Goal: Task Accomplishment & Management: Manage account settings

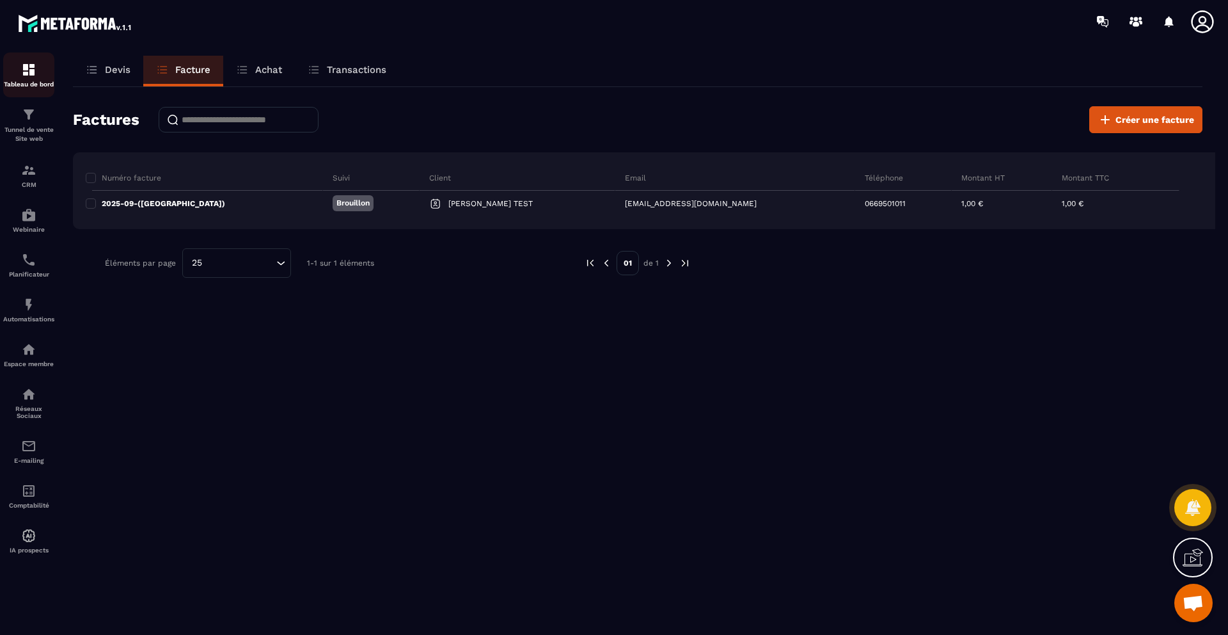
click at [31, 71] on img at bounding box center [28, 69] width 15 height 15
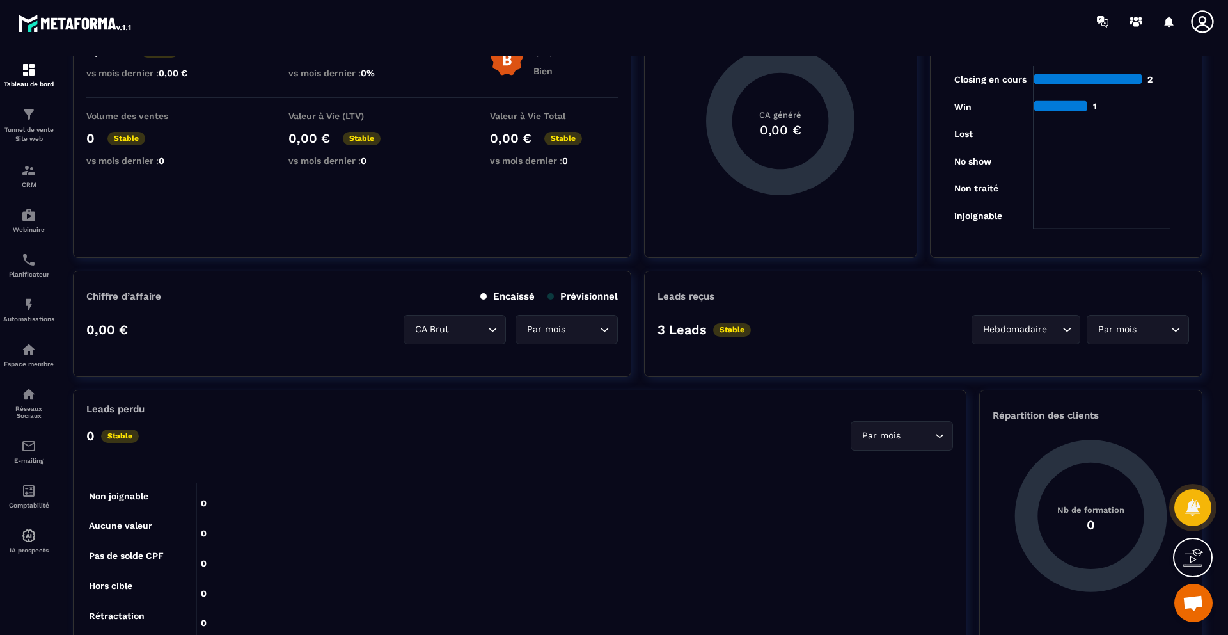
scroll to position [83, 0]
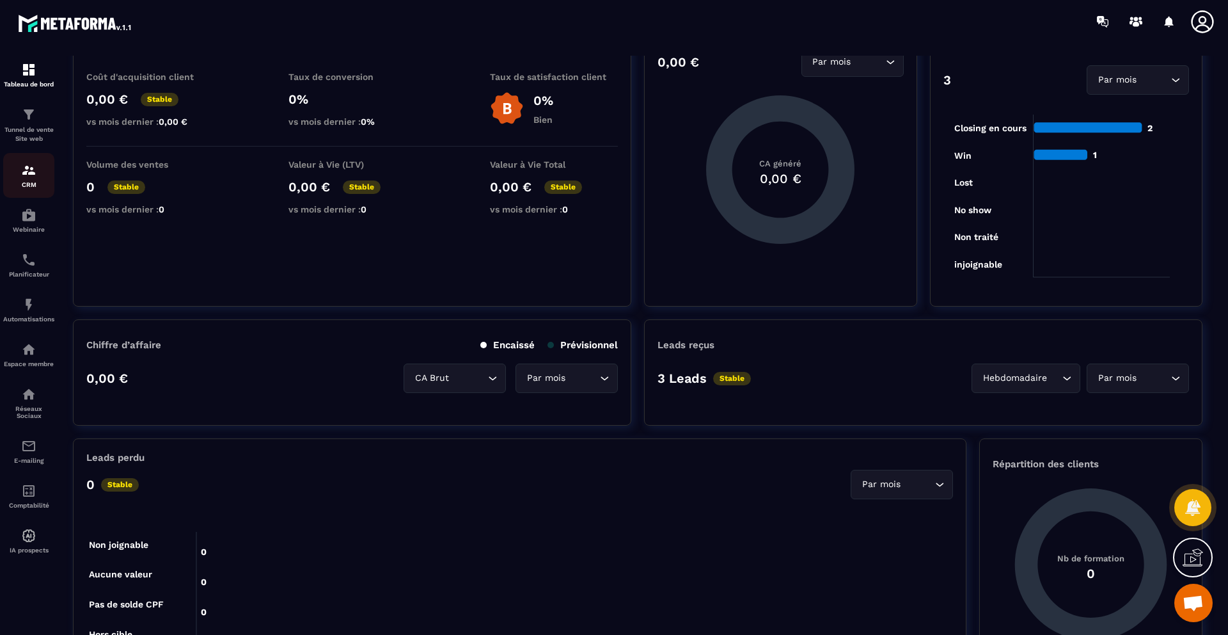
click at [28, 164] on img at bounding box center [28, 169] width 15 height 15
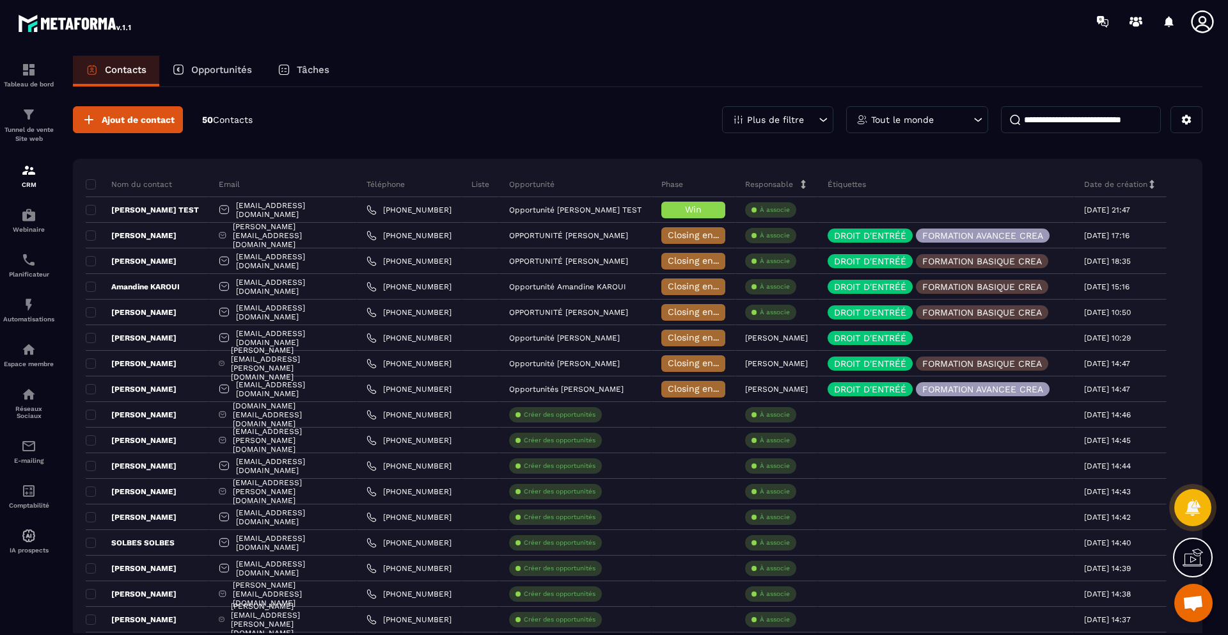
click at [211, 77] on div "Opportunités" at bounding box center [212, 71] width 106 height 31
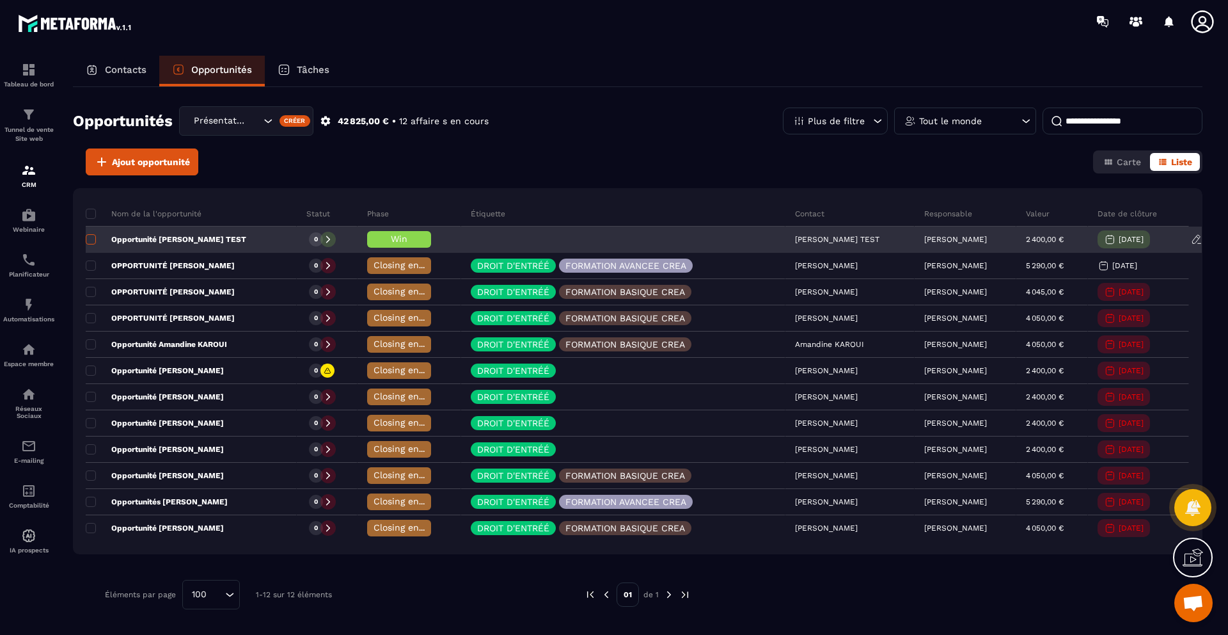
click at [91, 238] on span at bounding box center [91, 239] width 10 height 10
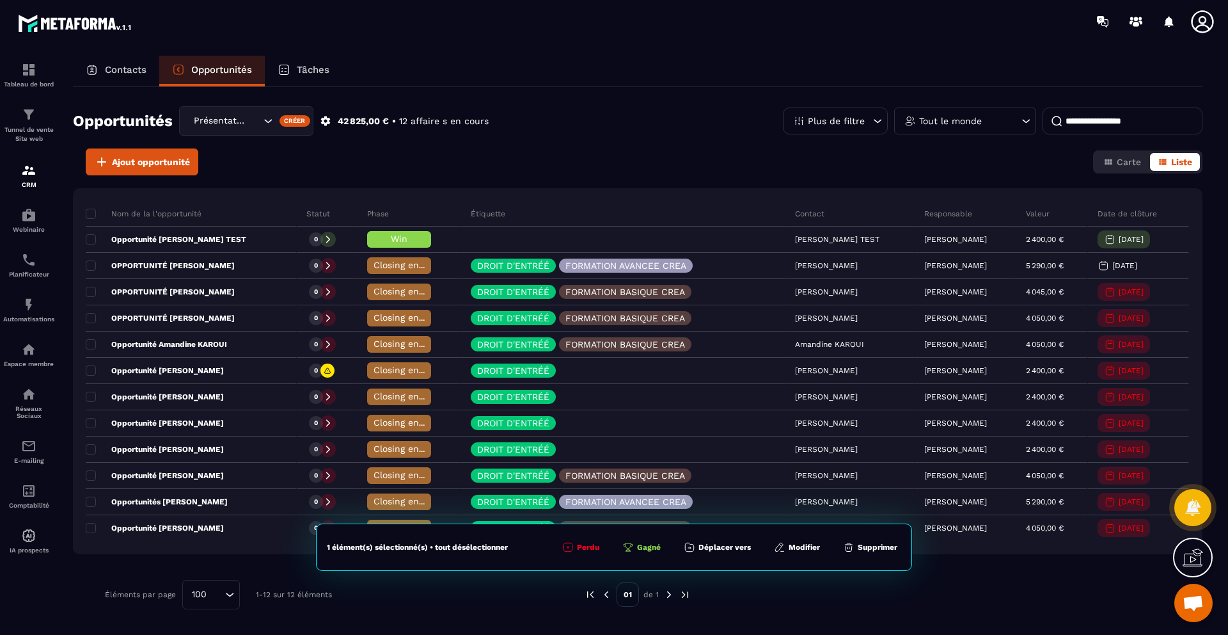
click at [864, 549] on button "Supprimer" at bounding box center [870, 547] width 62 height 13
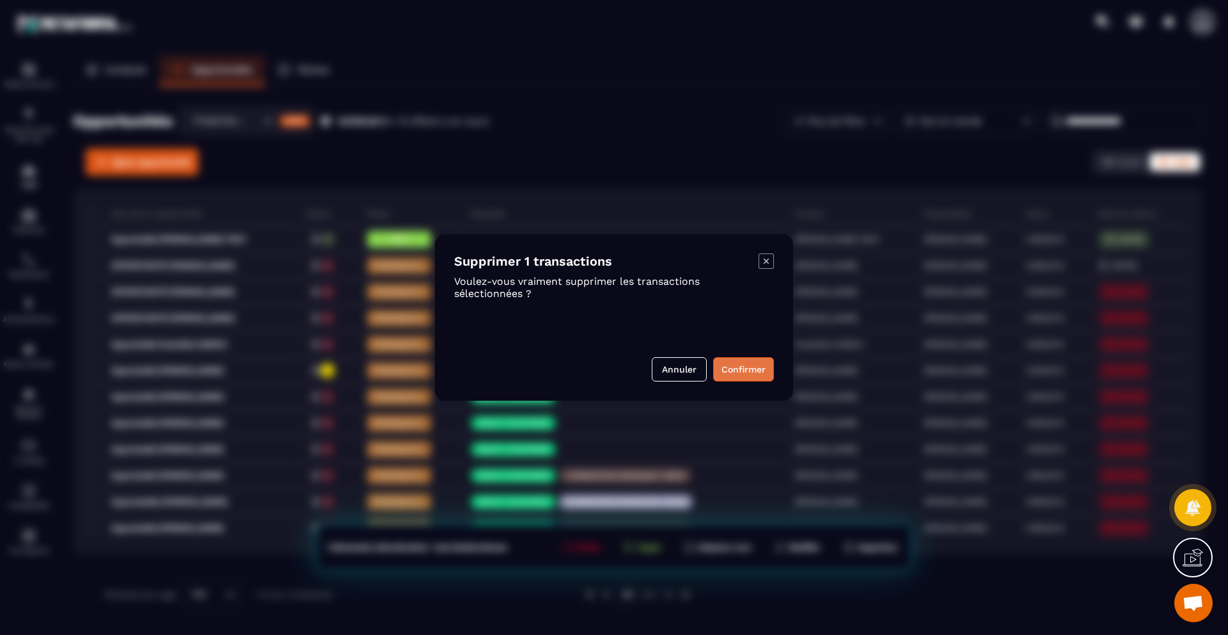
click at [750, 363] on button "Confirmer" at bounding box center [743, 369] width 61 height 24
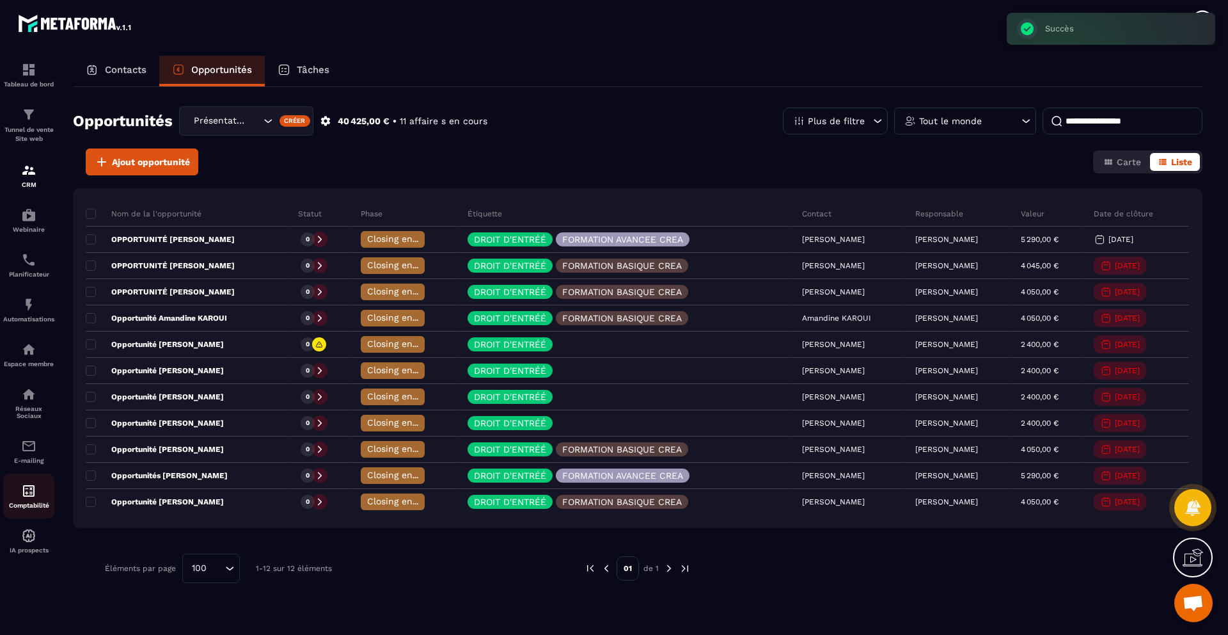
click at [21, 487] on img at bounding box center [28, 490] width 15 height 15
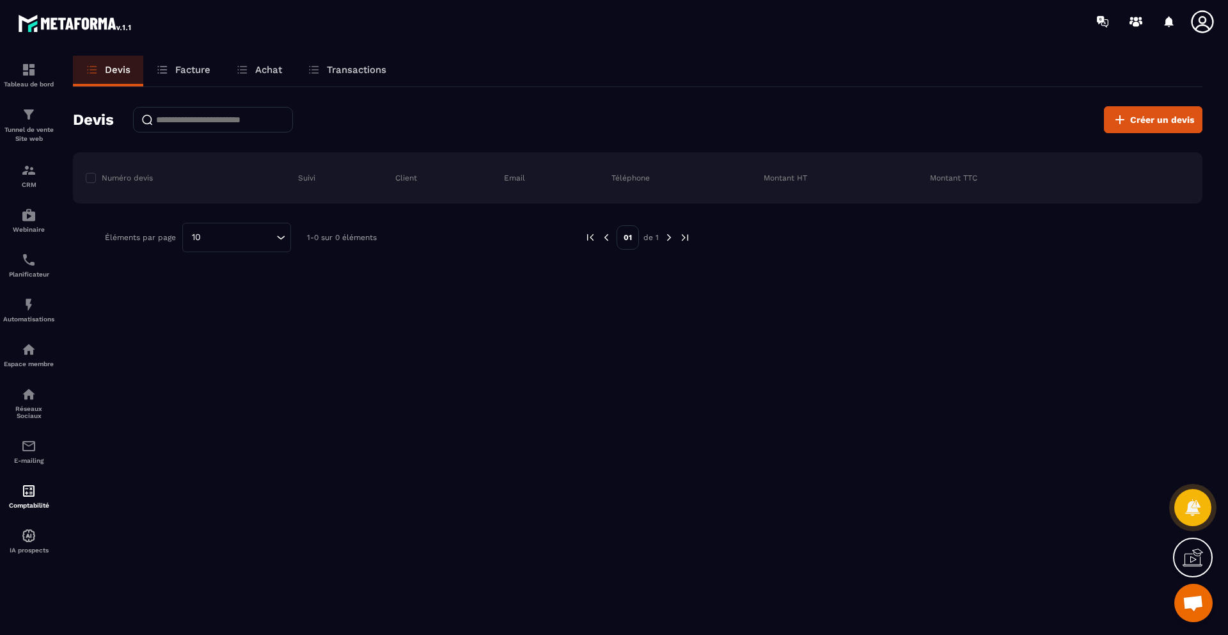
click at [187, 71] on p "Facture" at bounding box center [192, 70] width 35 height 12
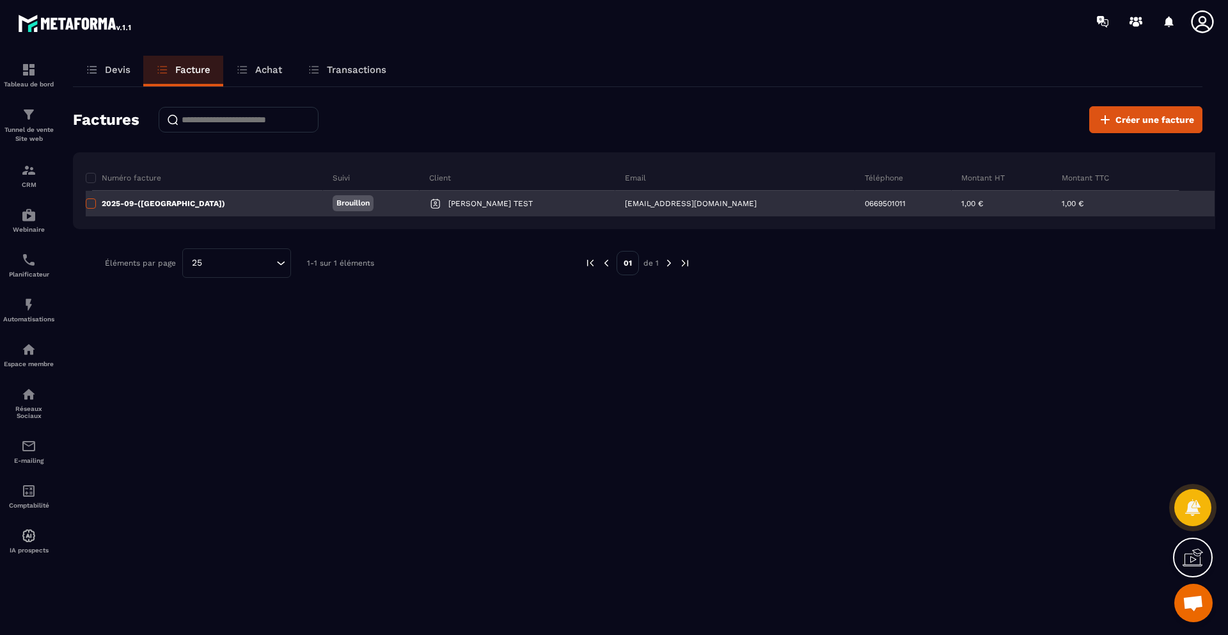
click at [89, 207] on span at bounding box center [91, 203] width 10 height 10
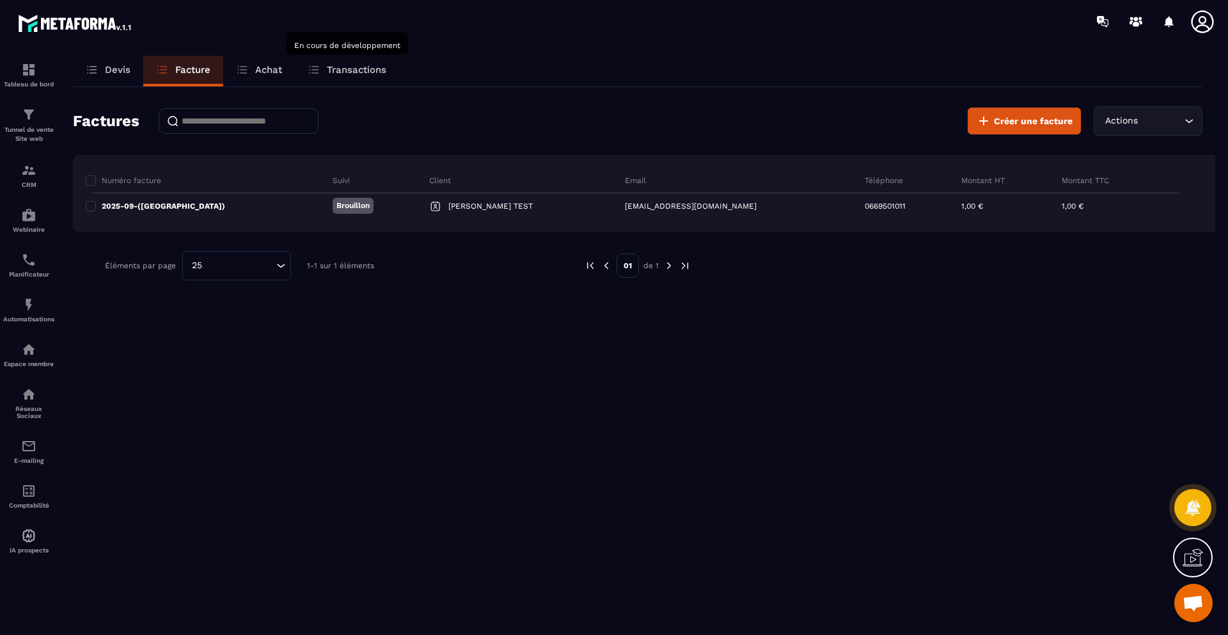
click at [365, 74] on p "Transactions" at bounding box center [356, 70] width 59 height 12
click at [1181, 110] on div "Actions Loading..." at bounding box center [1148, 120] width 109 height 29
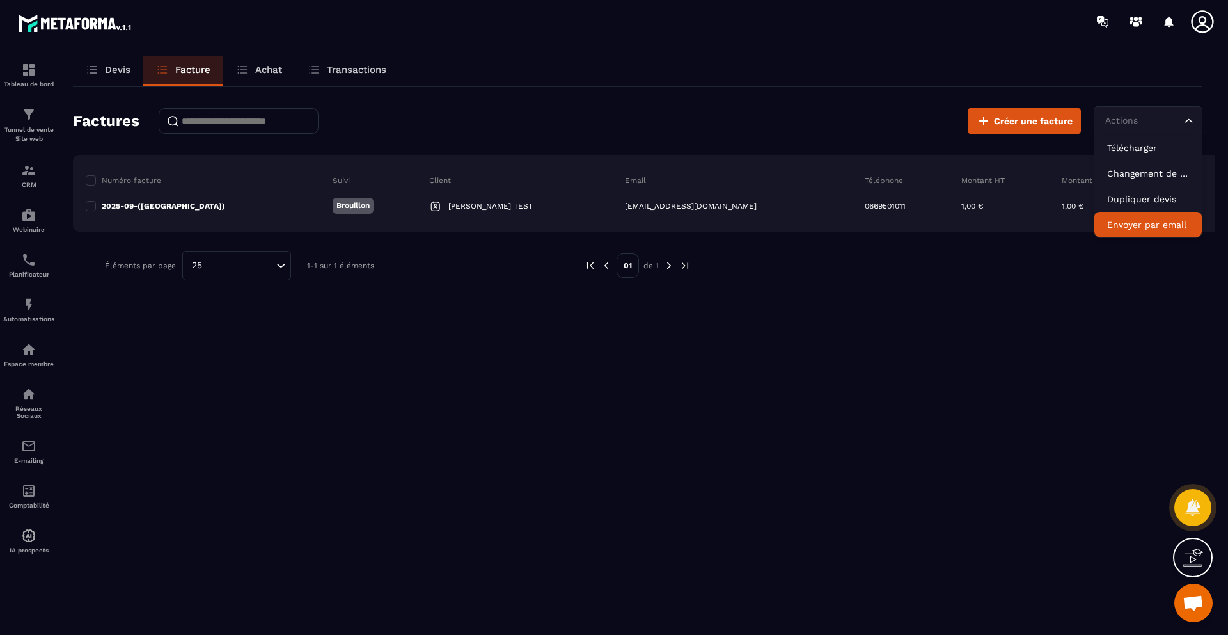
click at [1165, 223] on p "Envoyer par email" at bounding box center [1148, 224] width 82 height 13
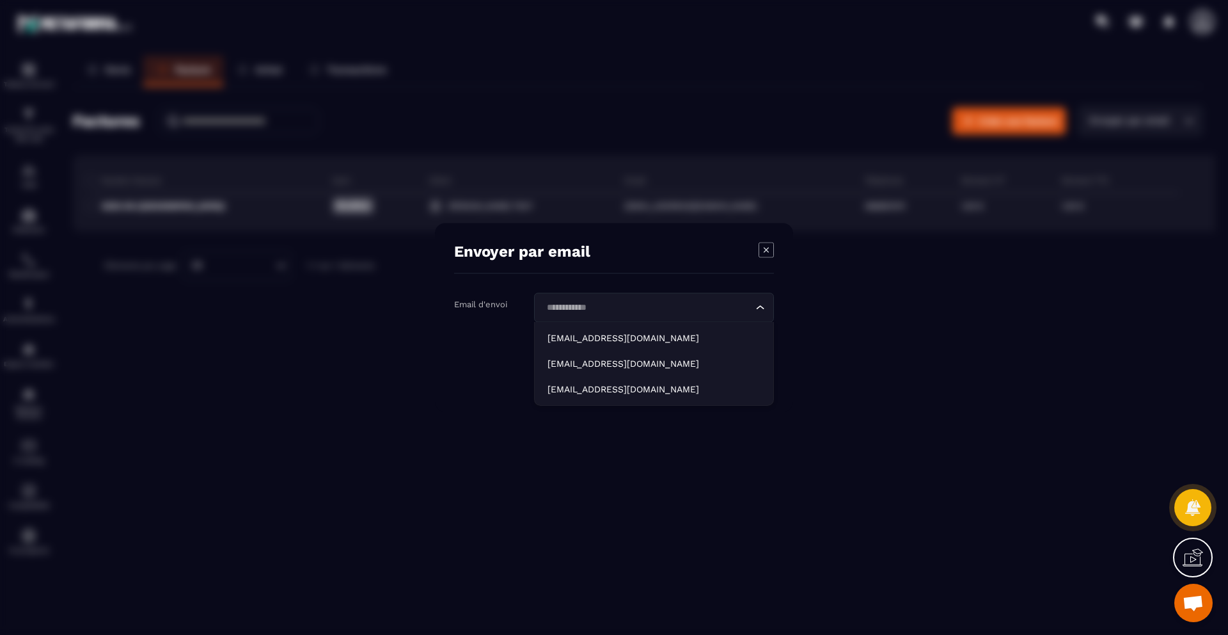
click at [663, 307] on input "Search for option" at bounding box center [647, 308] width 210 height 14
click at [633, 340] on p "[EMAIL_ADDRESS][DOMAIN_NAME]" at bounding box center [654, 337] width 213 height 13
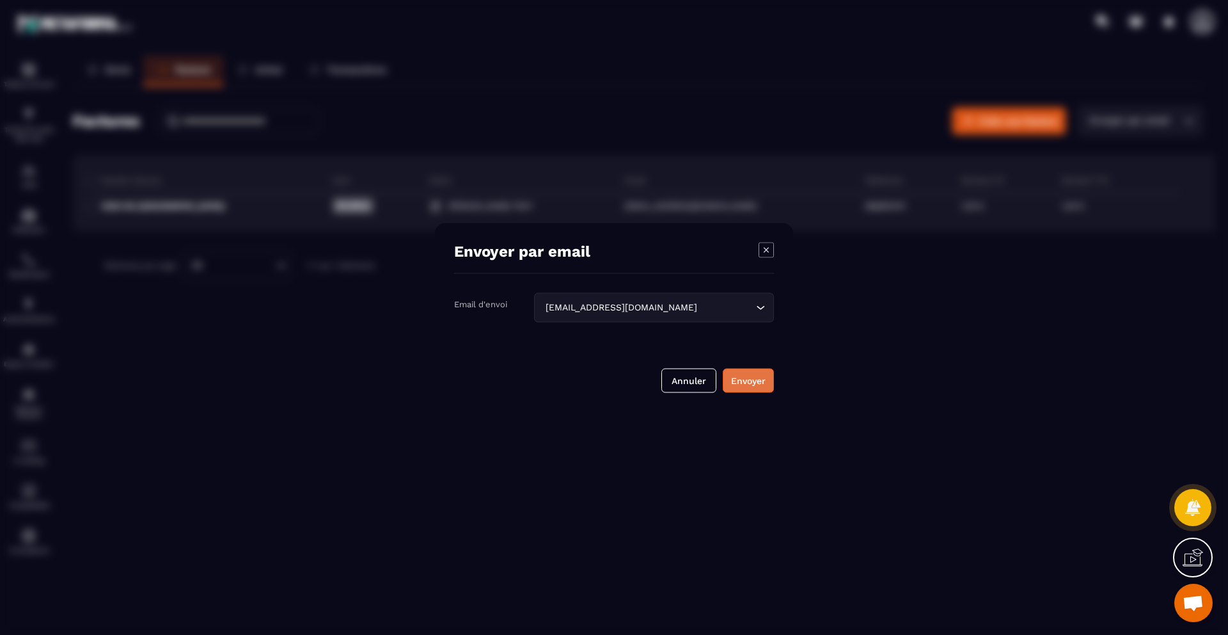
click at [763, 384] on div "Envoyer" at bounding box center [748, 380] width 35 height 13
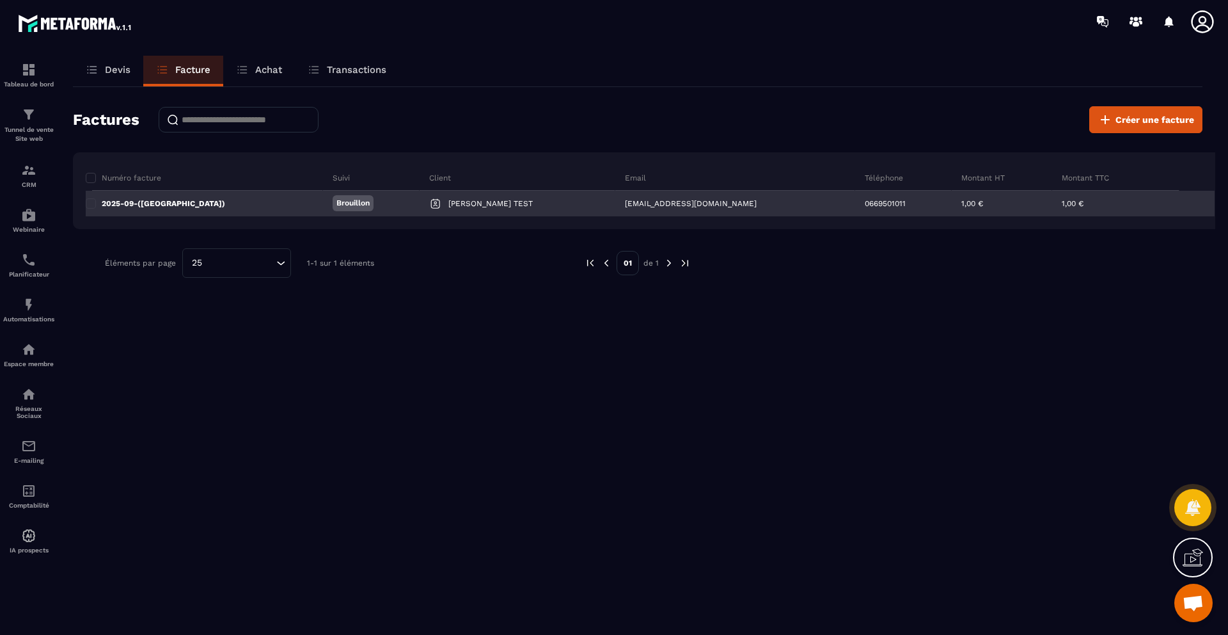
click at [98, 208] on div "2025-09-([GEOGRAPHIC_DATA])" at bounding box center [204, 204] width 237 height 26
click at [92, 208] on span at bounding box center [91, 203] width 10 height 10
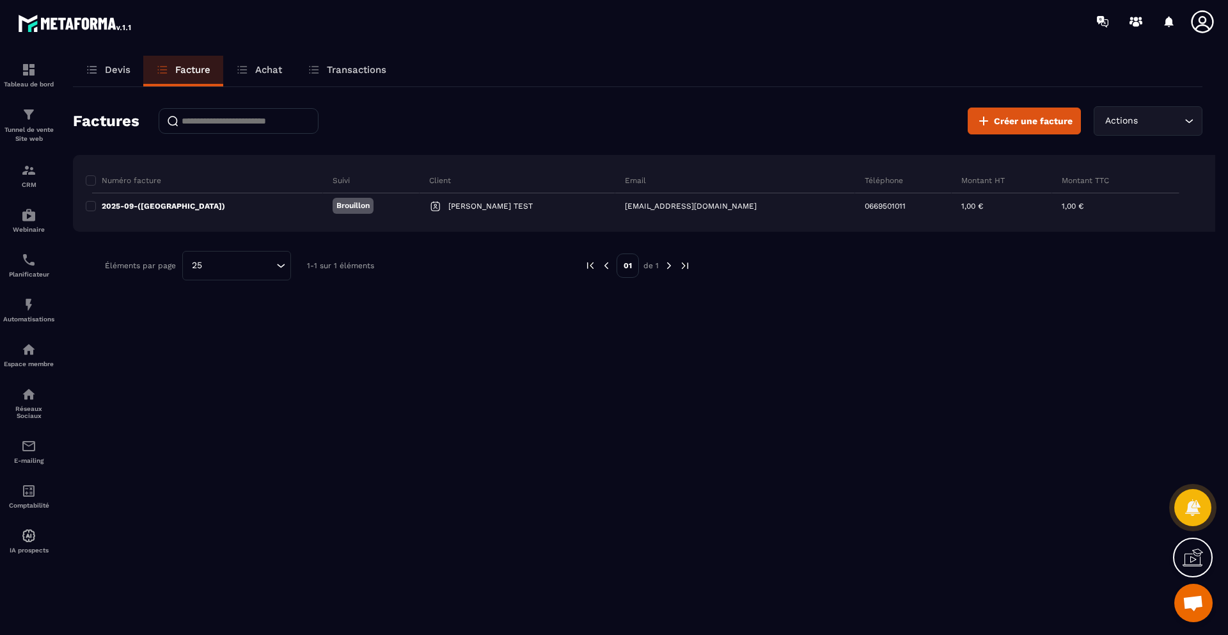
click at [1152, 129] on div "Actions Loading..." at bounding box center [1148, 120] width 109 height 29
click at [1158, 114] on input "Search for option" at bounding box center [1141, 121] width 79 height 14
